Goal: Task Accomplishment & Management: Manage account settings

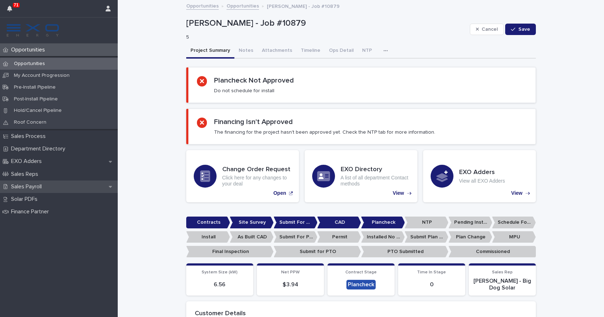
click at [43, 186] on p "Sales Payroll" at bounding box center [27, 186] width 39 height 7
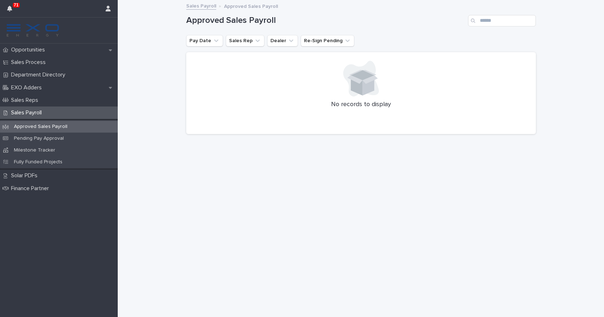
click at [35, 113] on p "Sales Payroll" at bounding box center [27, 112] width 39 height 7
click at [254, 44] on icon "Sales Rep" at bounding box center [257, 40] width 7 height 7
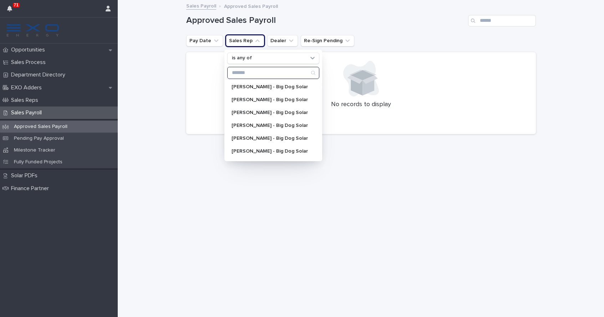
click at [250, 75] on input "Search" at bounding box center [273, 72] width 91 height 11
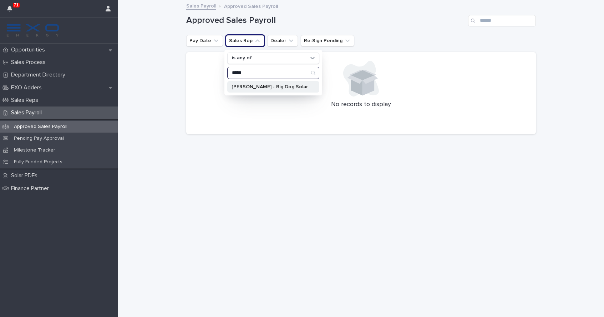
type input "****"
click at [258, 87] on p "[PERSON_NAME] - Big Dog Solar" at bounding box center [270, 86] width 76 height 5
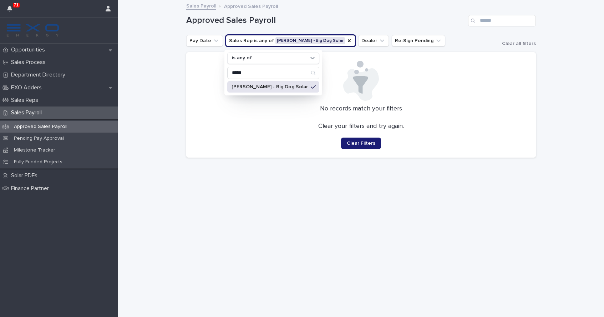
click at [169, 87] on div "Loading... Saving… Loading... Saving… Approved Sales Payroll Pay Date Sales Rep…" at bounding box center [361, 159] width 486 height 316
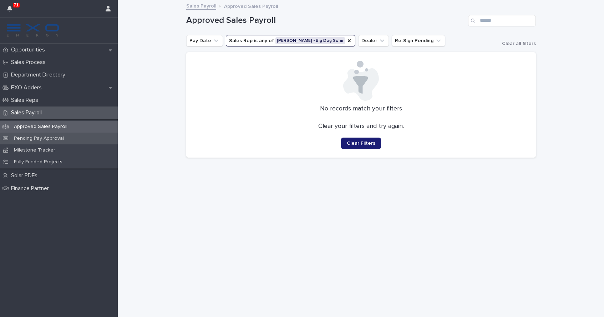
click at [35, 137] on p "Pending Pay Approval" at bounding box center [38, 138] width 61 height 6
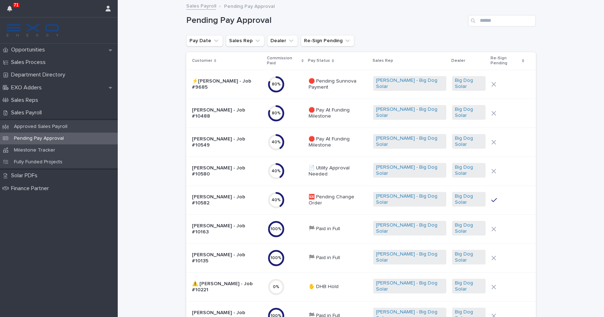
click at [395, 36] on div "Pay Date Sales Rep Dealer Re-Sign Pending" at bounding box center [361, 40] width 350 height 11
